Goal: Information Seeking & Learning: Learn about a topic

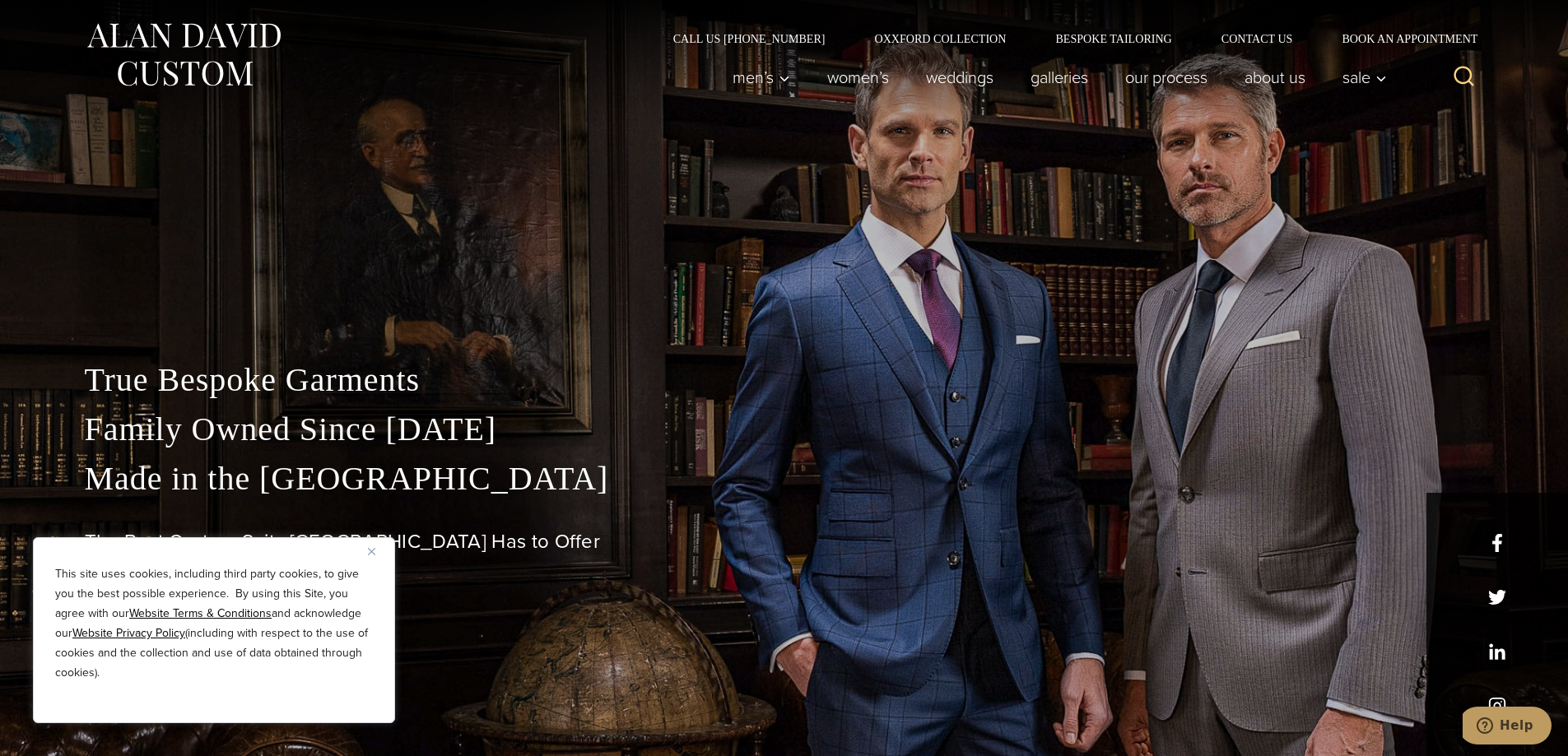
click at [371, 556] on button "Close" at bounding box center [378, 552] width 19 height 19
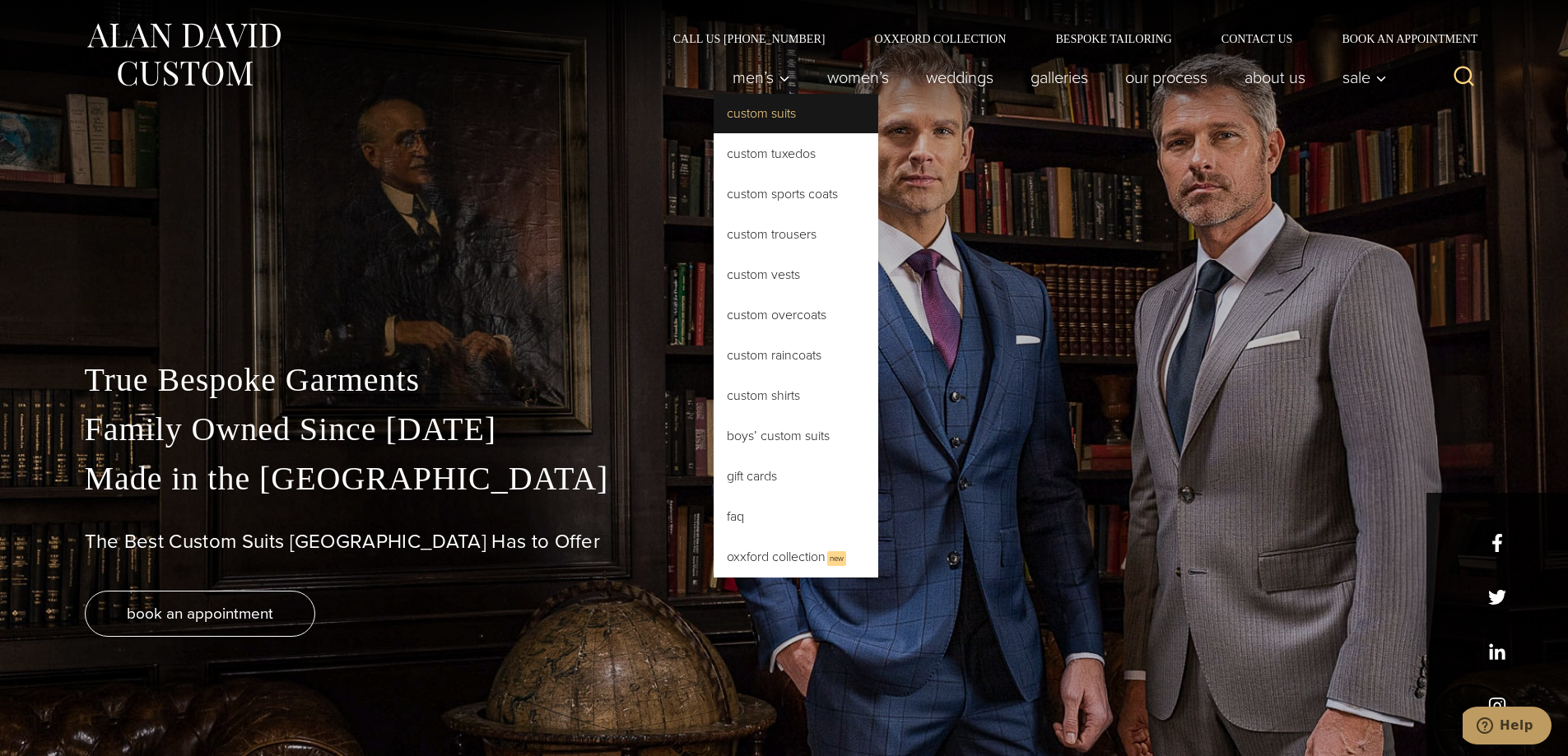
click at [763, 115] on link "Custom Suits" at bounding box center [796, 113] width 165 height 40
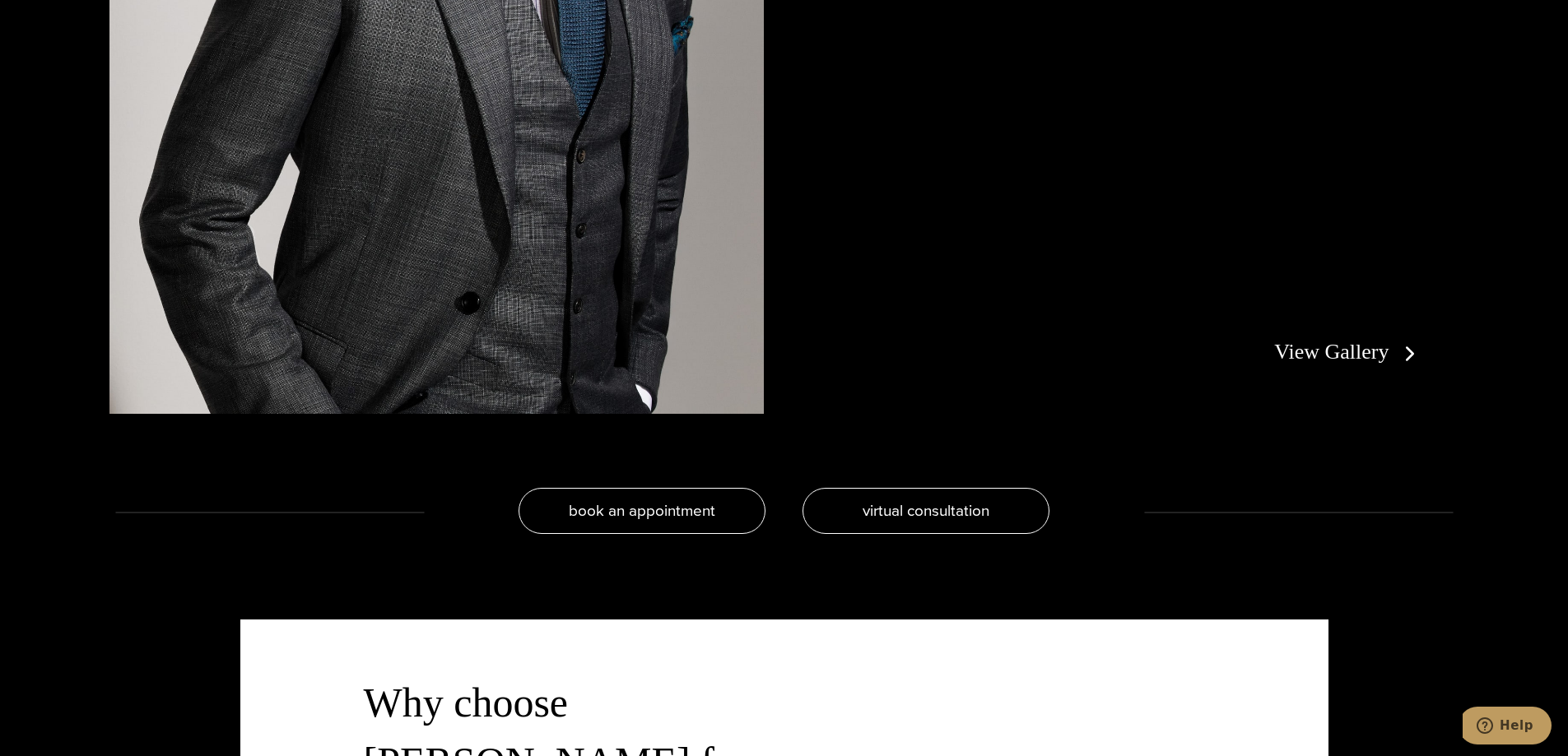
scroll to position [3950, 0]
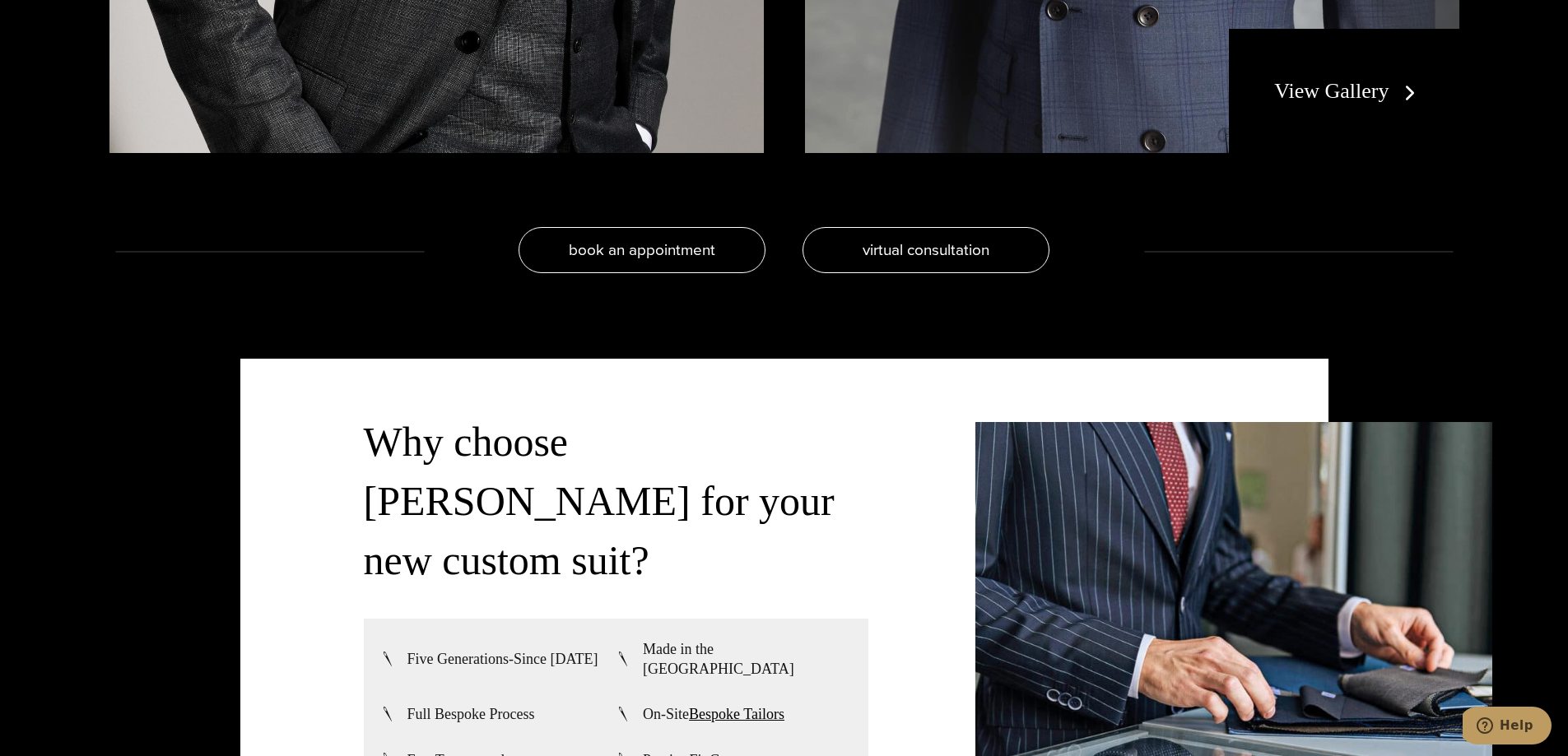
click at [1386, 101] on link "View Gallery" at bounding box center [1348, 90] width 147 height 24
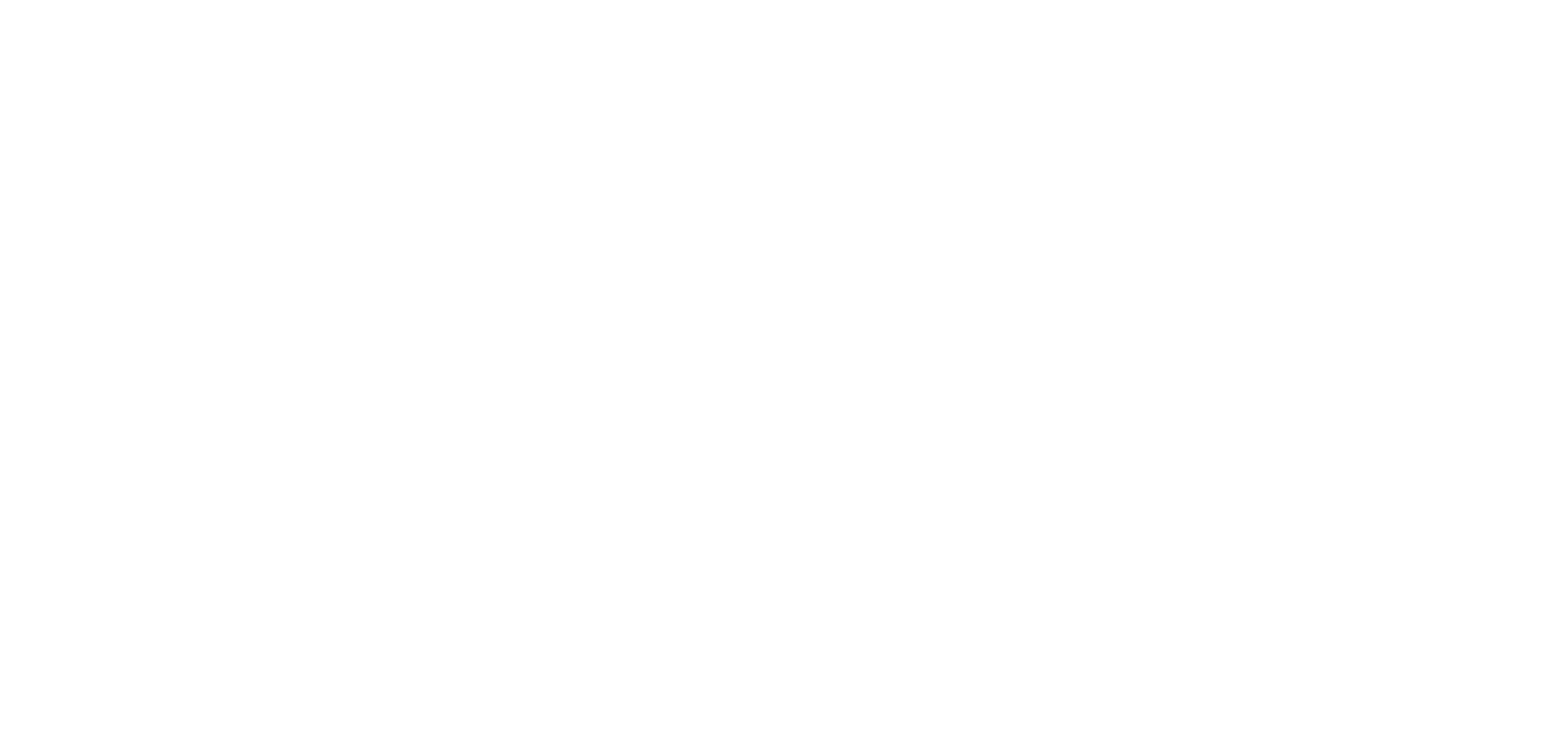
scroll to position [3621, 0]
